Goal: Find specific page/section: Find specific page/section

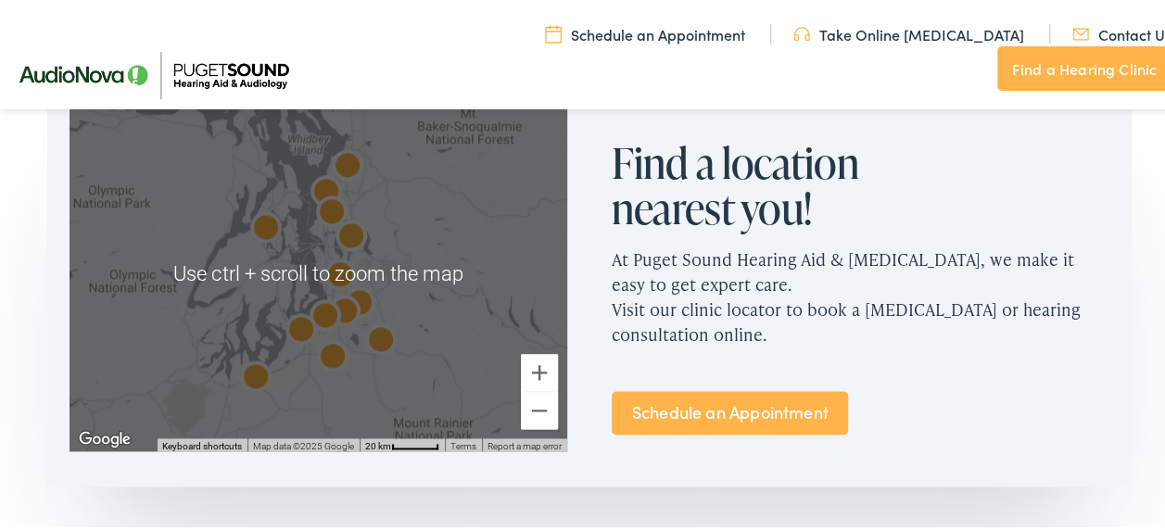
scroll to position [1204, 0]
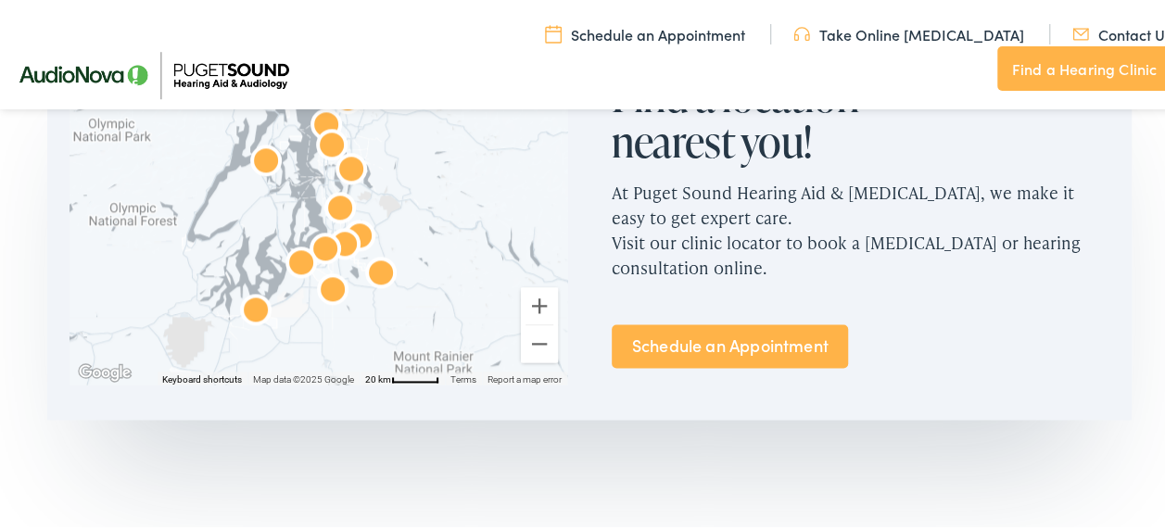
click at [283, 237] on div at bounding box center [318, 204] width 498 height 356
click at [1021, 48] on link "Find a Hearing Clinic" at bounding box center [1084, 66] width 174 height 44
click at [1062, 46] on link "Find a Hearing Clinic" at bounding box center [1084, 66] width 174 height 44
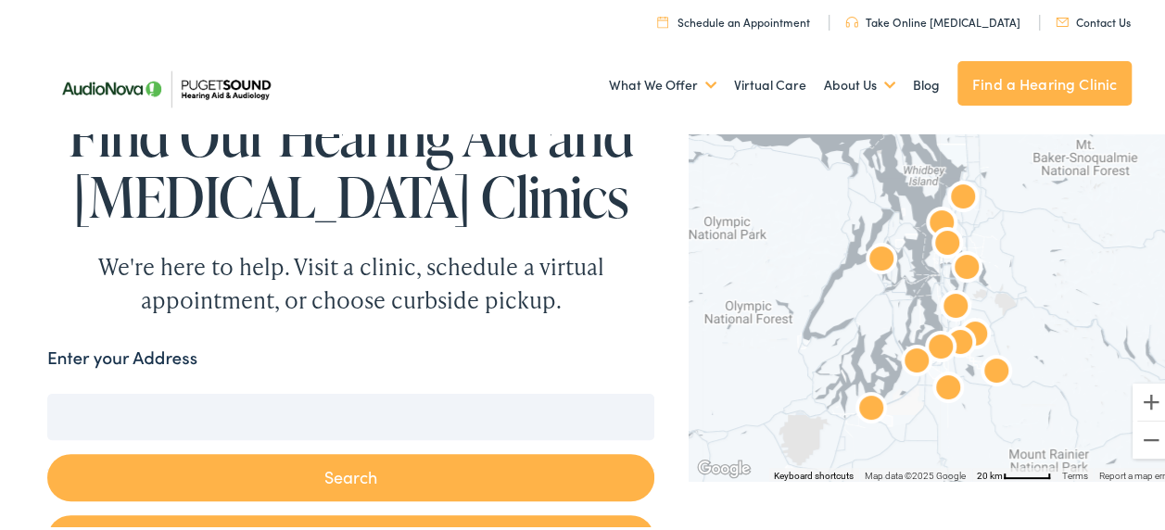
click at [120, 430] on input "Enter your Address" at bounding box center [350, 414] width 607 height 46
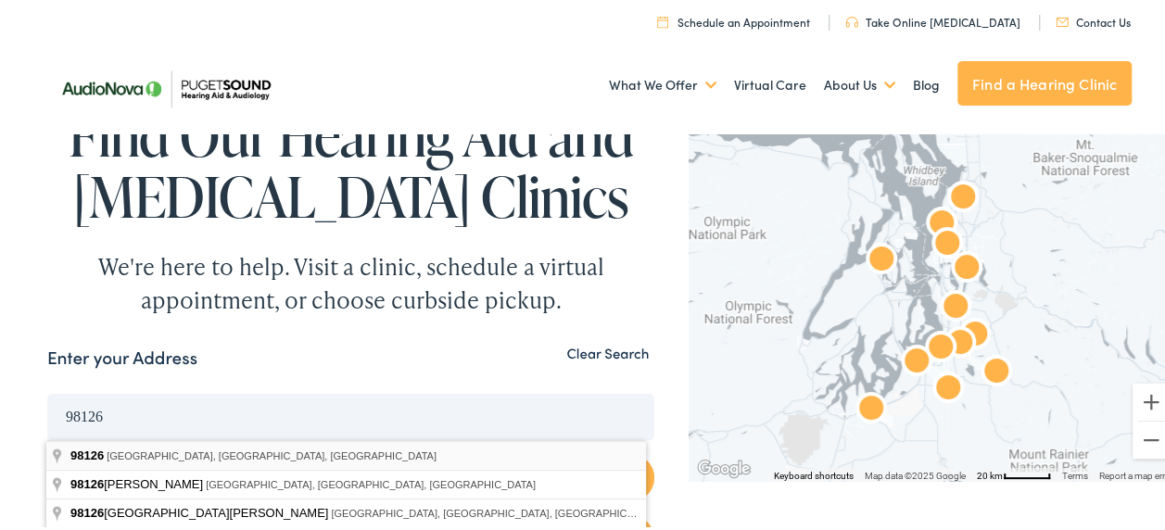
type input "[GEOGRAPHIC_DATA], [GEOGRAPHIC_DATA]"
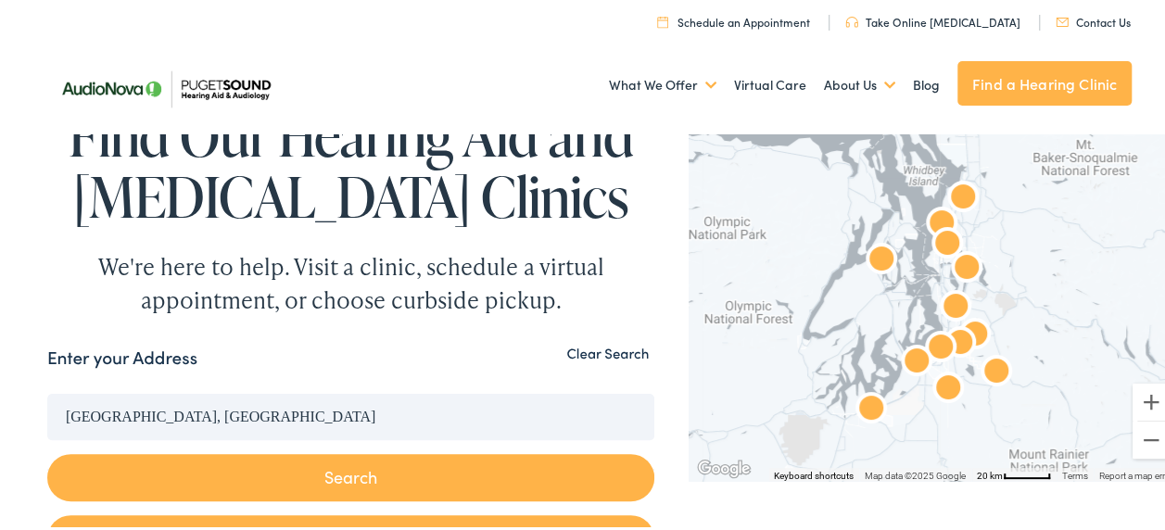
click at [280, 467] on button "Search" at bounding box center [350, 474] width 607 height 47
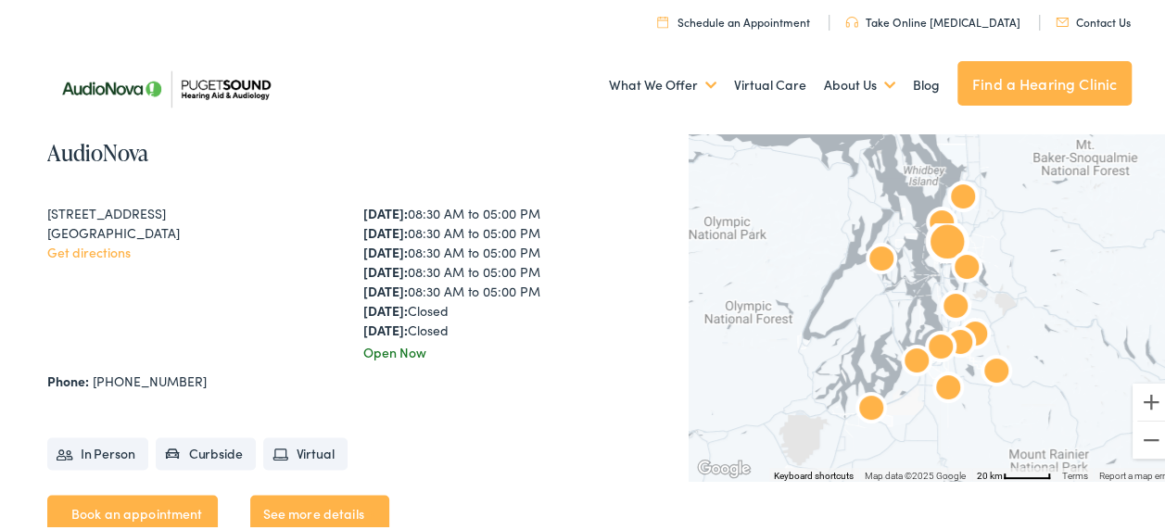
scroll to position [4725, 0]
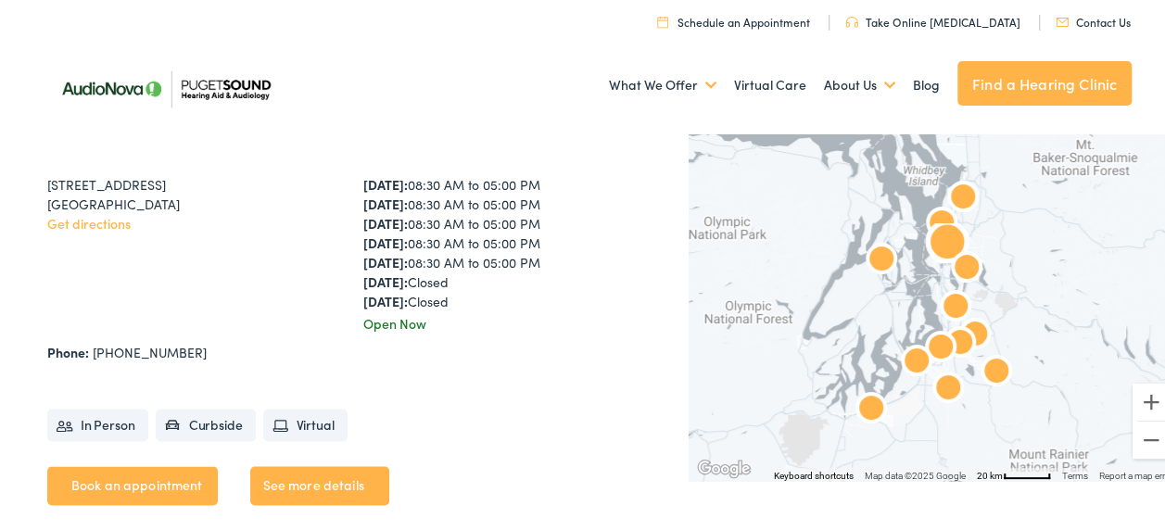
click at [82, 211] on link "Get directions" at bounding box center [88, 220] width 83 height 19
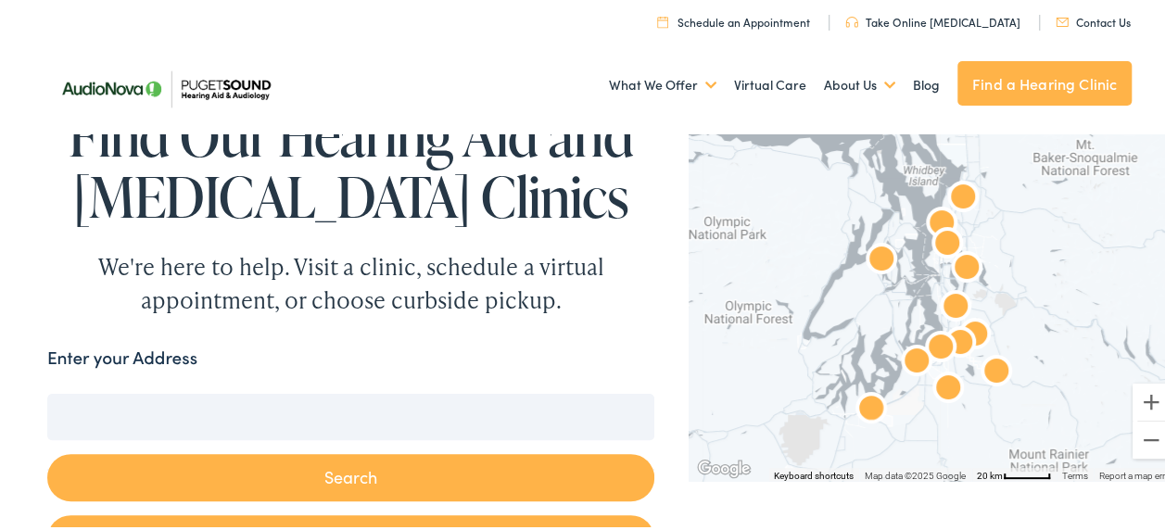
click at [250, 411] on input "Enter your Address" at bounding box center [350, 414] width 607 height 46
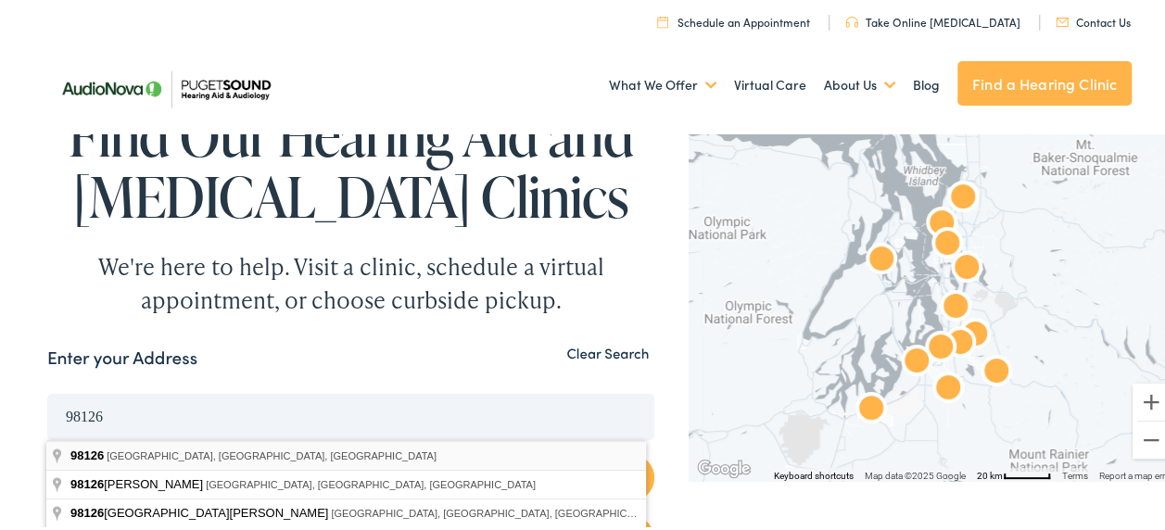
type input "[GEOGRAPHIC_DATA], [GEOGRAPHIC_DATA]"
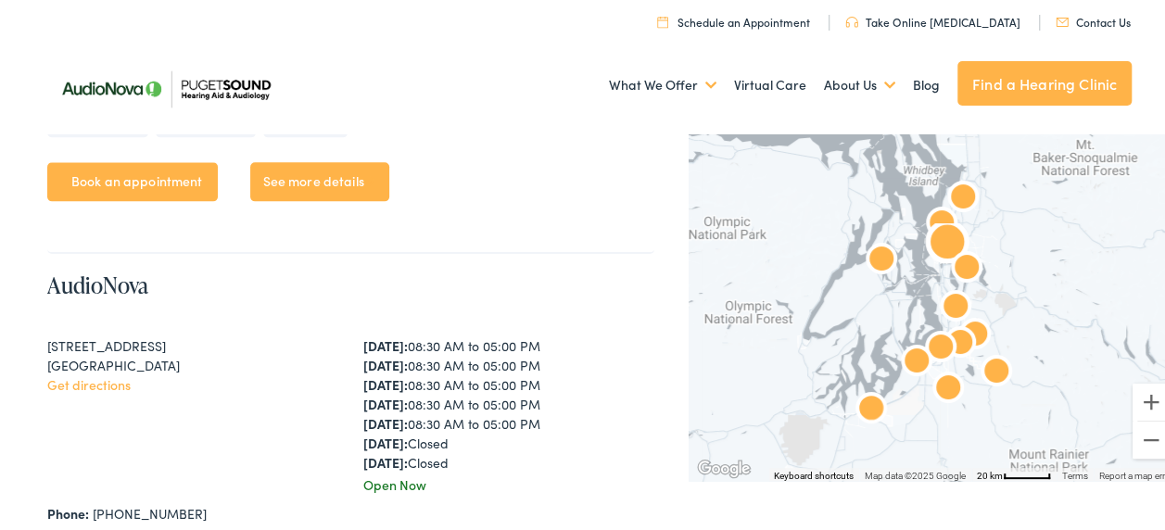
scroll to position [4540, 0]
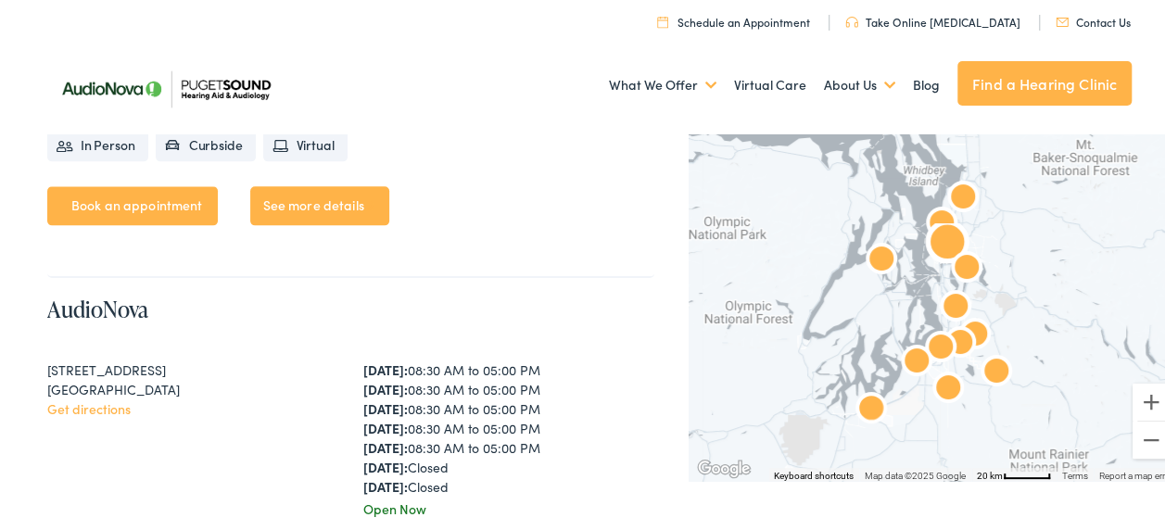
click at [122, 358] on div "[STREET_ADDRESS]" at bounding box center [193, 367] width 292 height 19
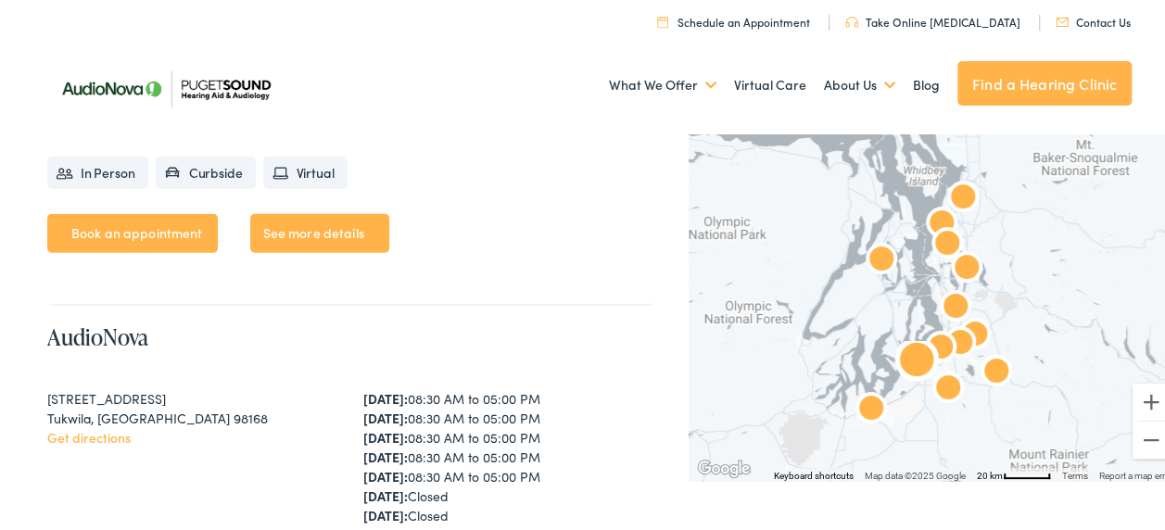
scroll to position [6022, 0]
